Goal: Task Accomplishment & Management: Complete application form

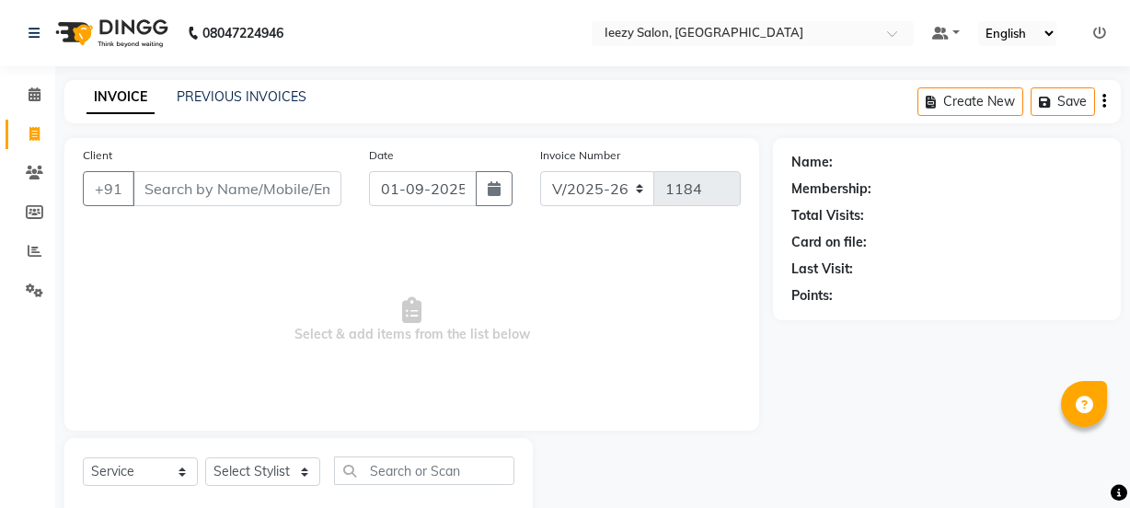
select select "5982"
select select "service"
click at [213, 94] on link "PREVIOUS INVOICES" at bounding box center [242, 96] width 130 height 17
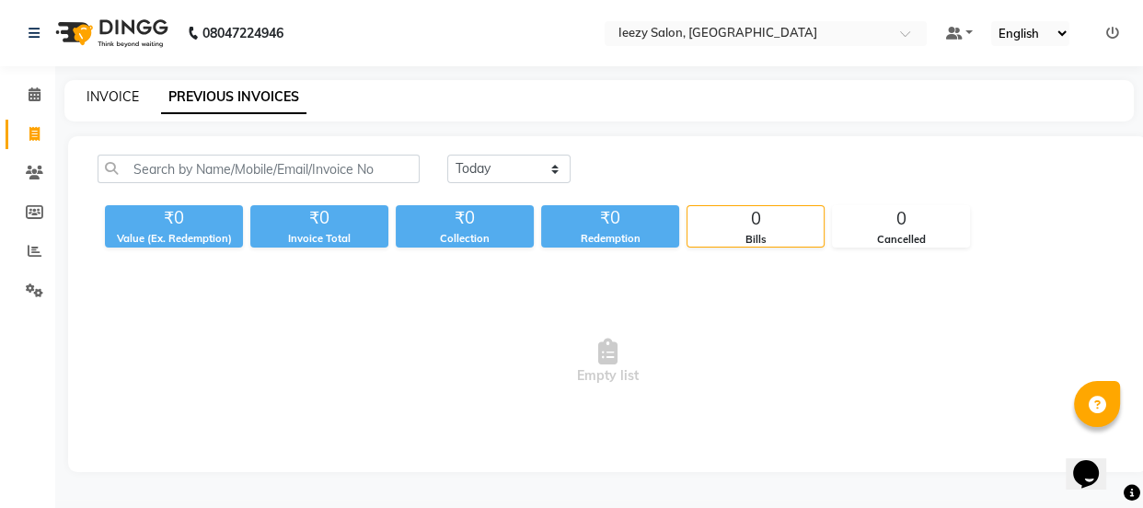
click at [120, 93] on link "INVOICE" at bounding box center [112, 96] width 52 height 17
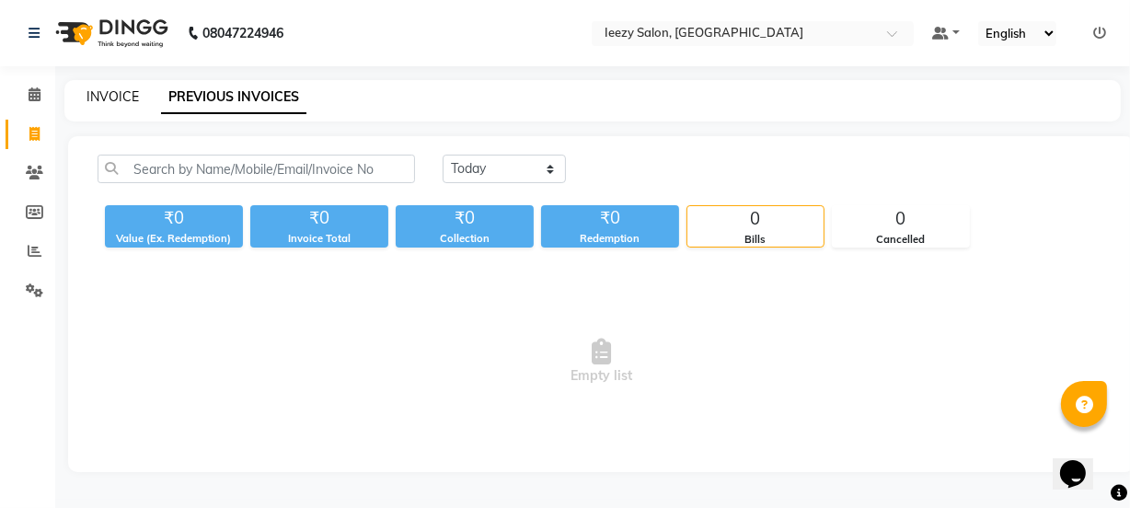
scroll to position [46, 0]
select select "service"
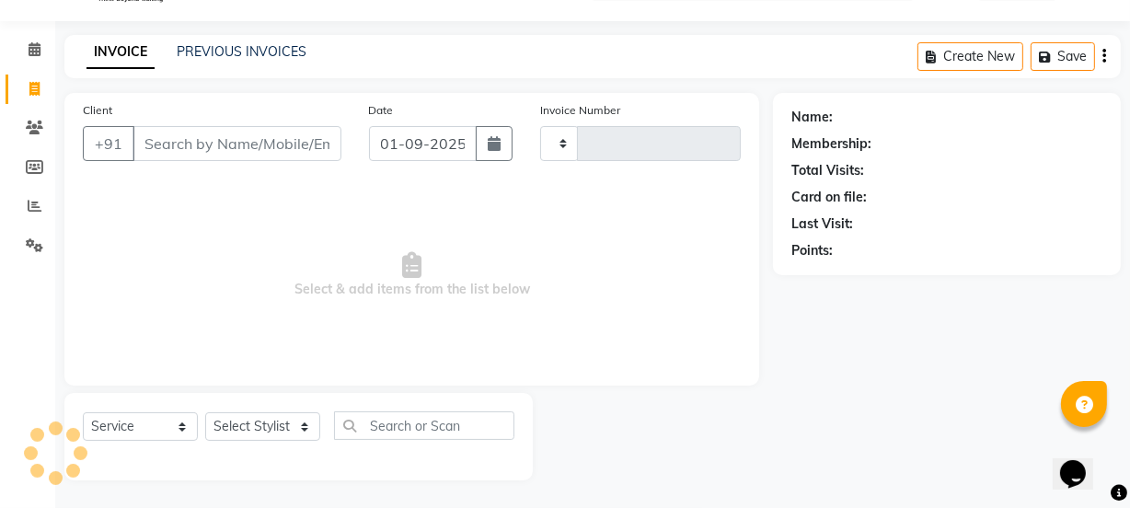
type input "1184"
select select "5982"
click at [155, 132] on input "Client" at bounding box center [236, 143] width 209 height 35
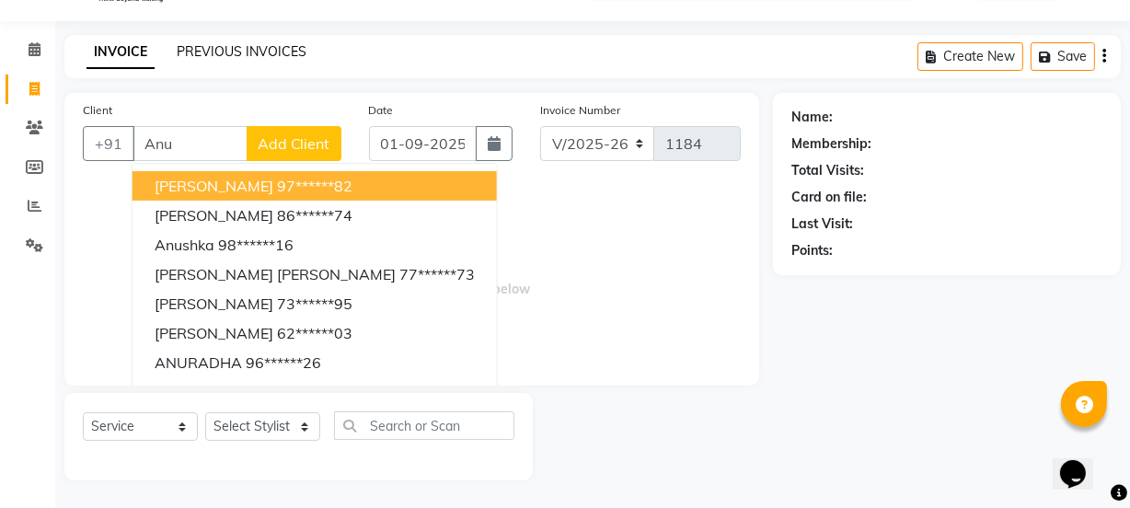
type input "Anu"
click at [264, 45] on link "PREVIOUS INVOICES" at bounding box center [242, 51] width 130 height 17
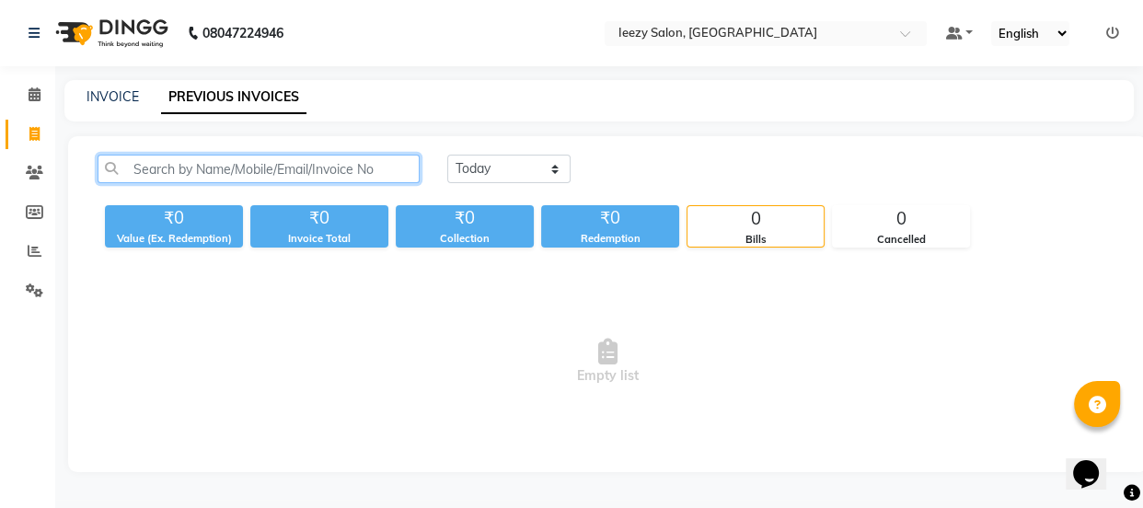
click at [219, 164] on input "text" at bounding box center [259, 169] width 322 height 29
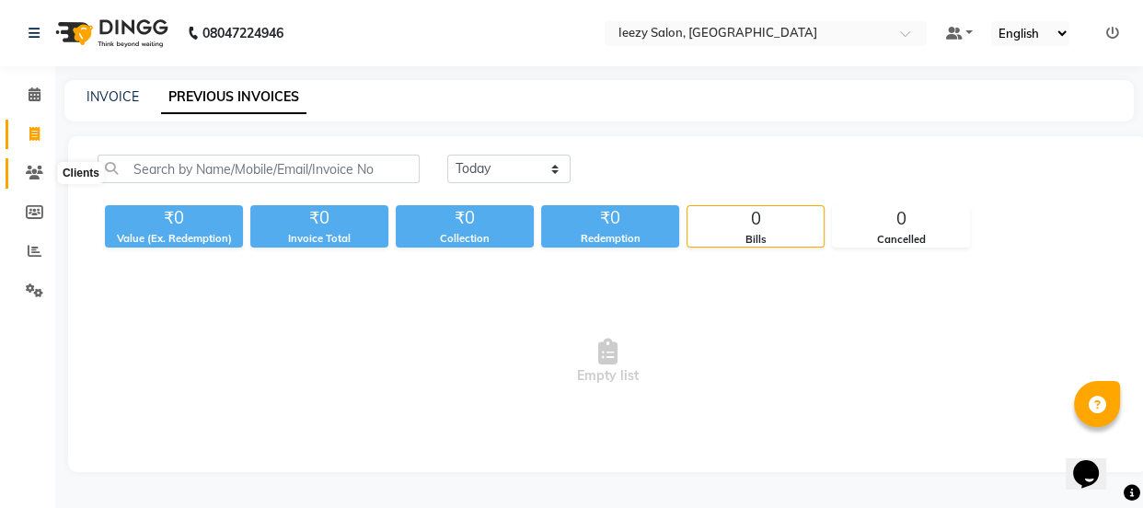
click at [32, 166] on icon at bounding box center [34, 173] width 17 height 14
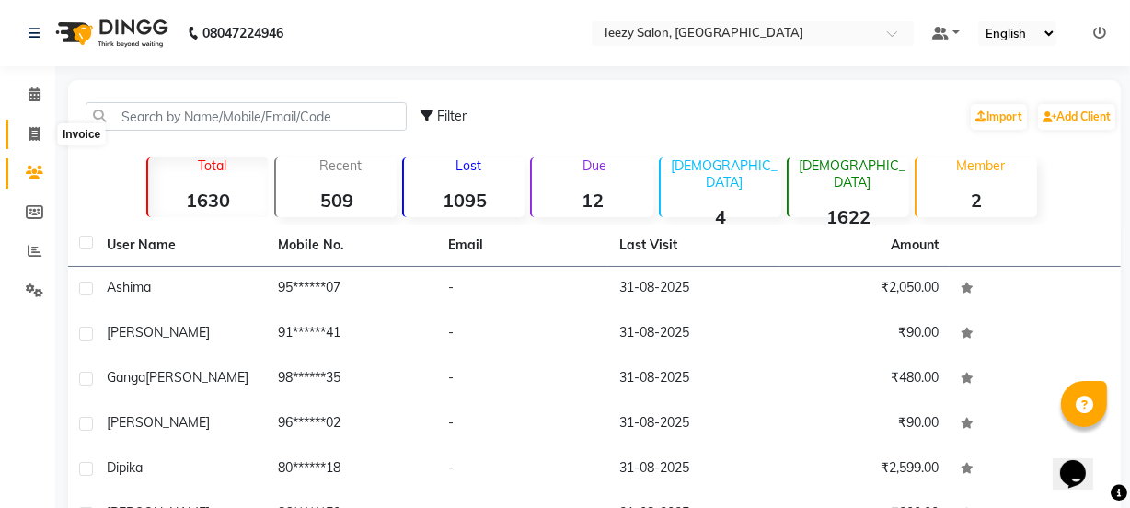
click at [32, 127] on icon at bounding box center [34, 134] width 10 height 14
select select "service"
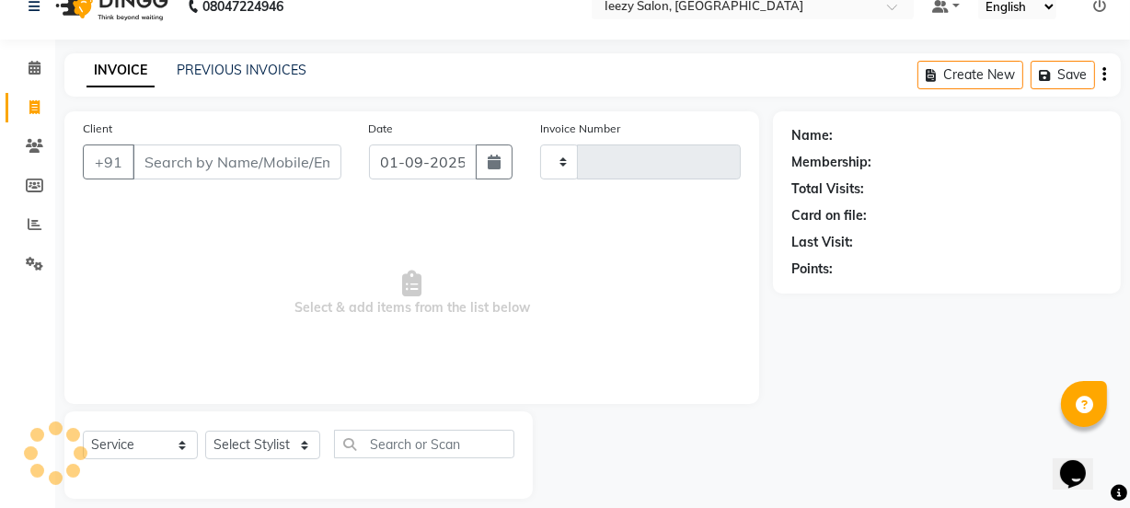
scroll to position [46, 0]
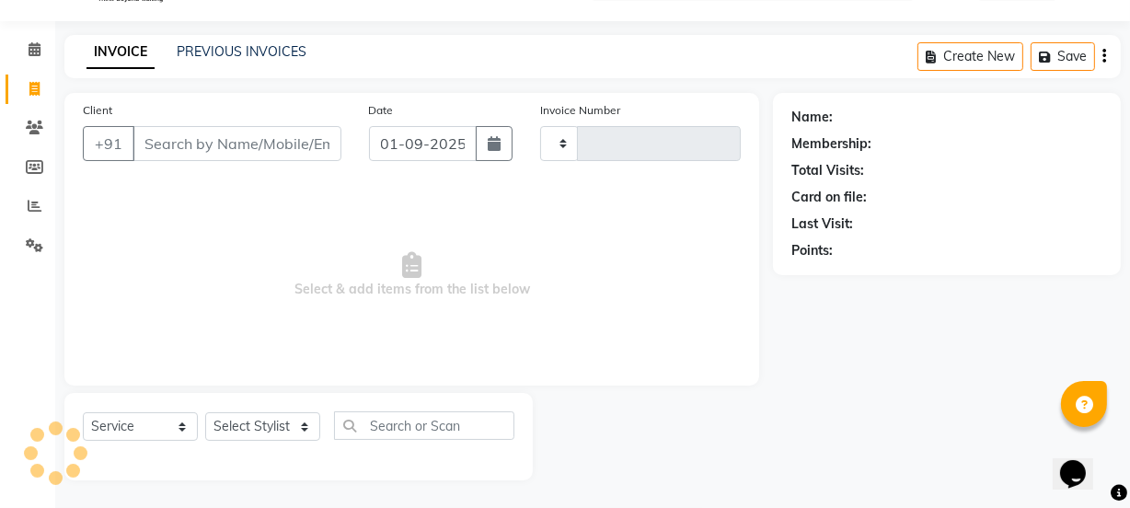
type input "1184"
select select "5982"
click at [155, 144] on input "Client" at bounding box center [236, 143] width 209 height 35
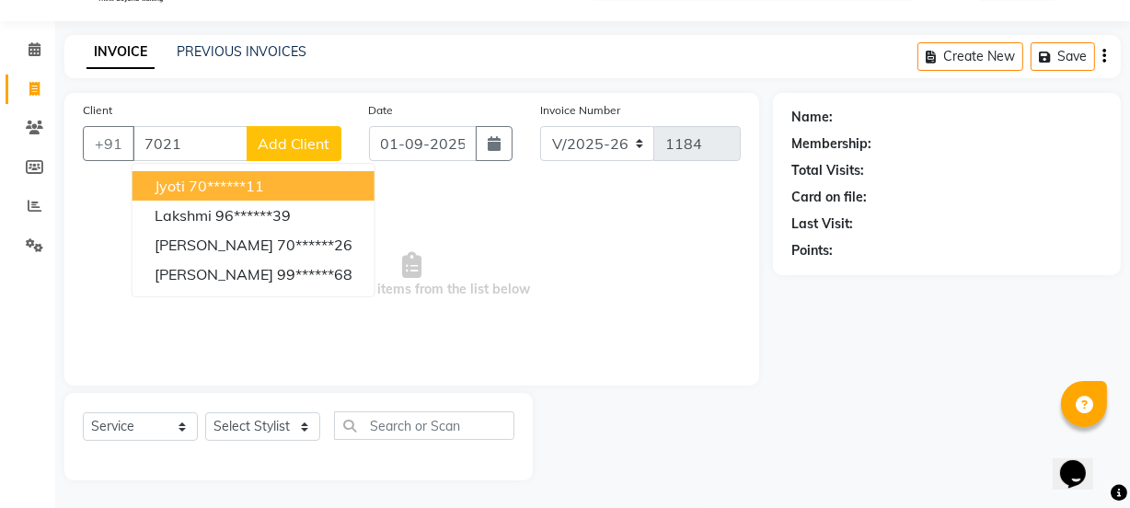
click at [109, 57] on link "INVOICE" at bounding box center [120, 52] width 68 height 33
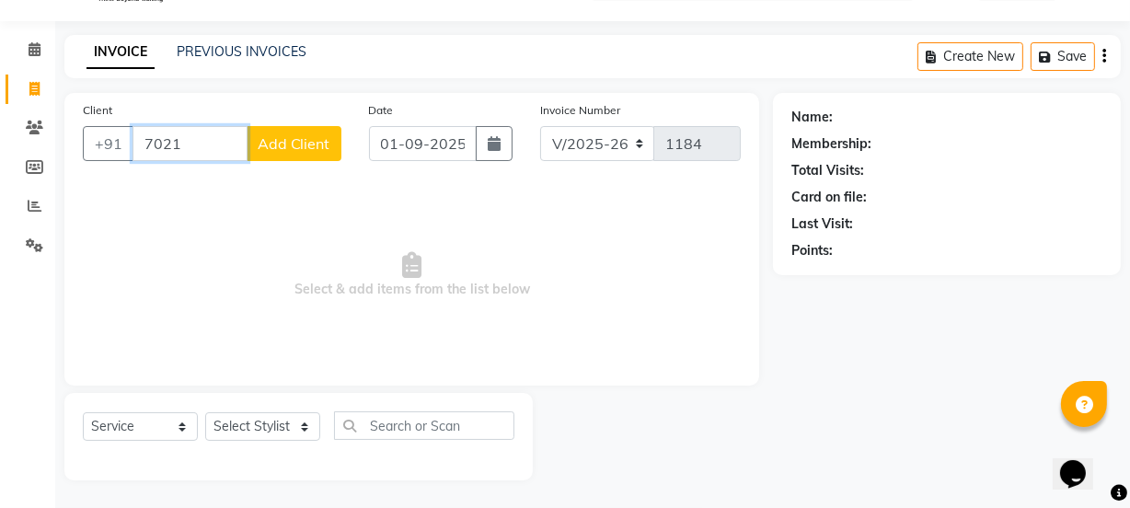
click at [181, 132] on input "7021" at bounding box center [189, 143] width 115 height 35
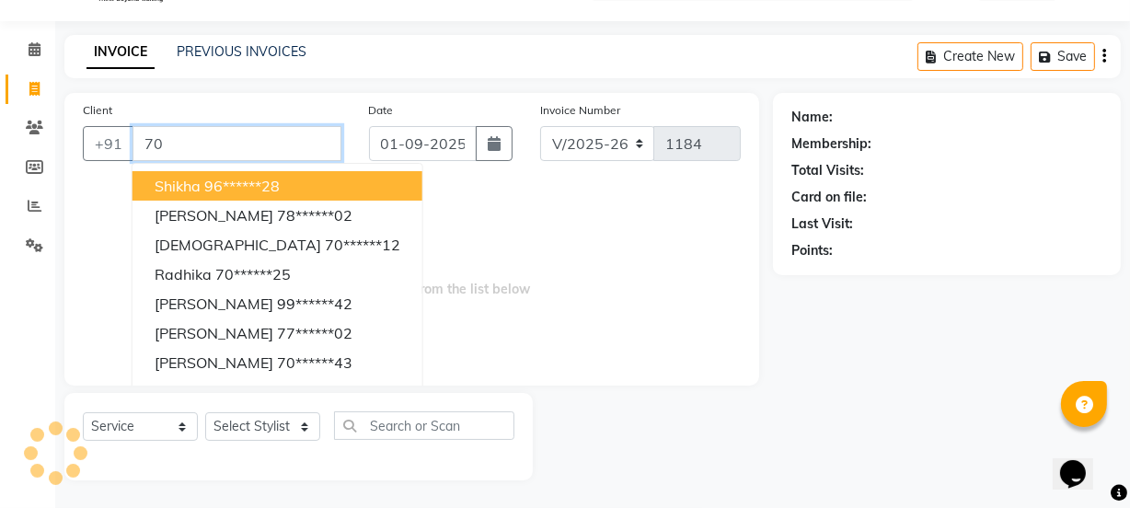
type input "7"
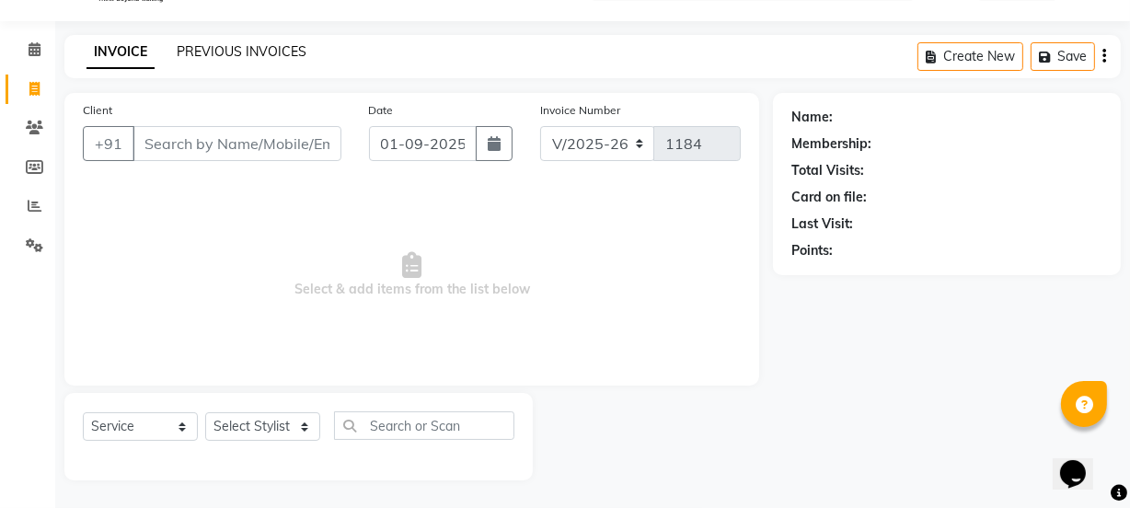
click at [239, 53] on link "PREVIOUS INVOICES" at bounding box center [242, 51] width 130 height 17
